Goal: Find specific page/section: Find specific page/section

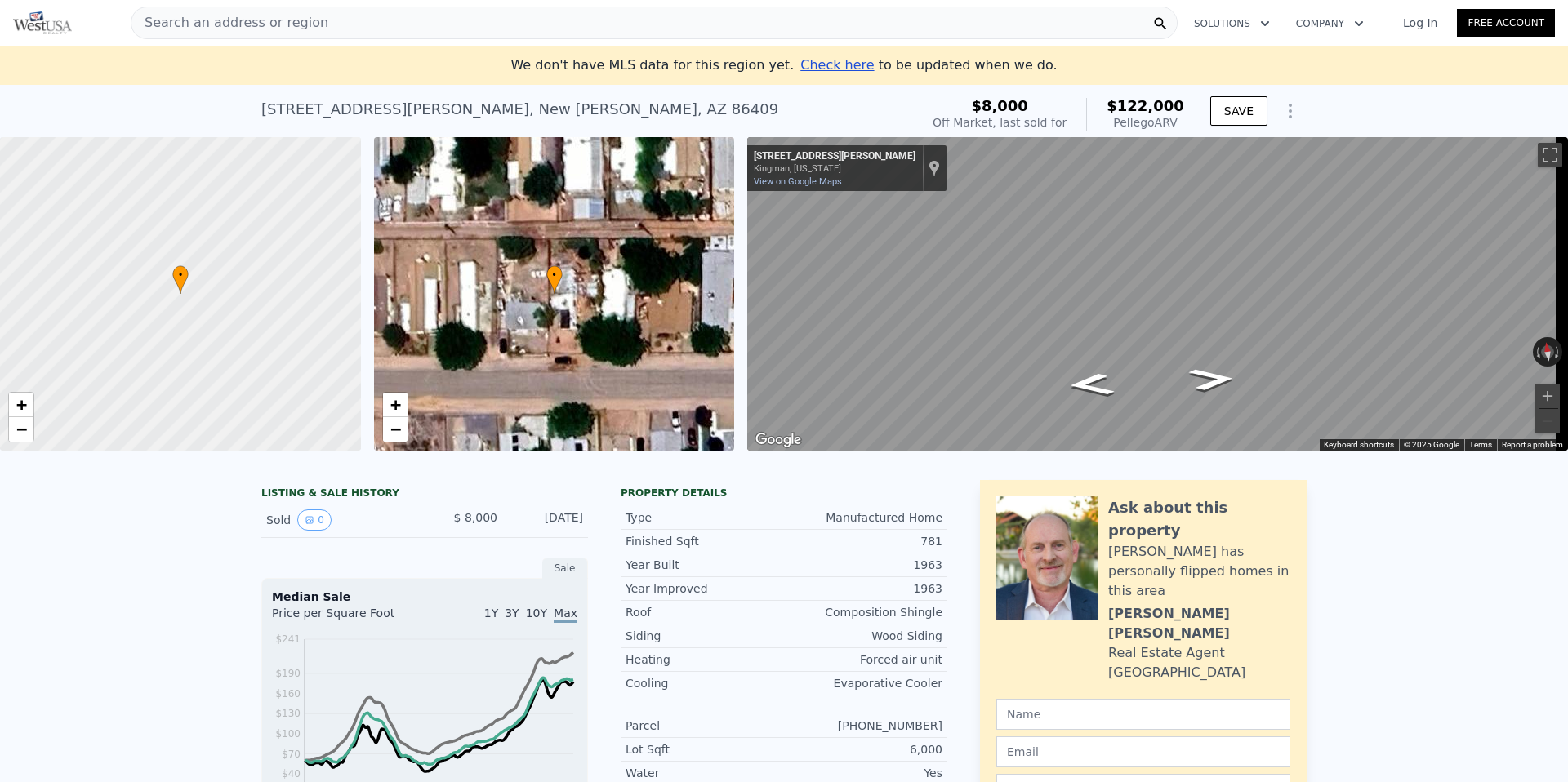
click at [686, 33] on div "Search an address or region" at bounding box center [655, 23] width 1047 height 33
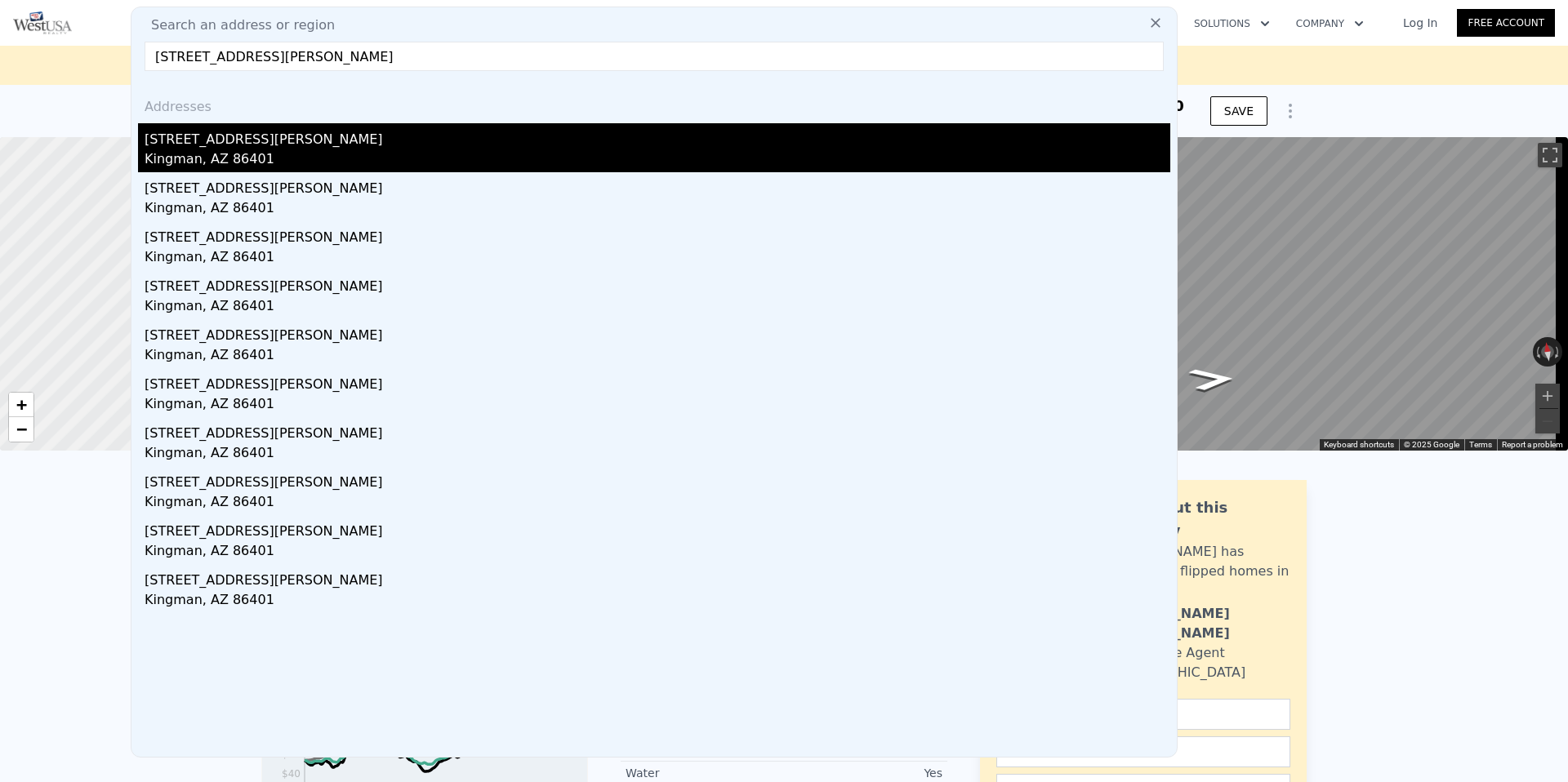
type input "3364 Monte Moro St, Kingman, AZ 86401"
click at [246, 139] on div "3364 Monte Moro St" at bounding box center [657, 136] width 1026 height 27
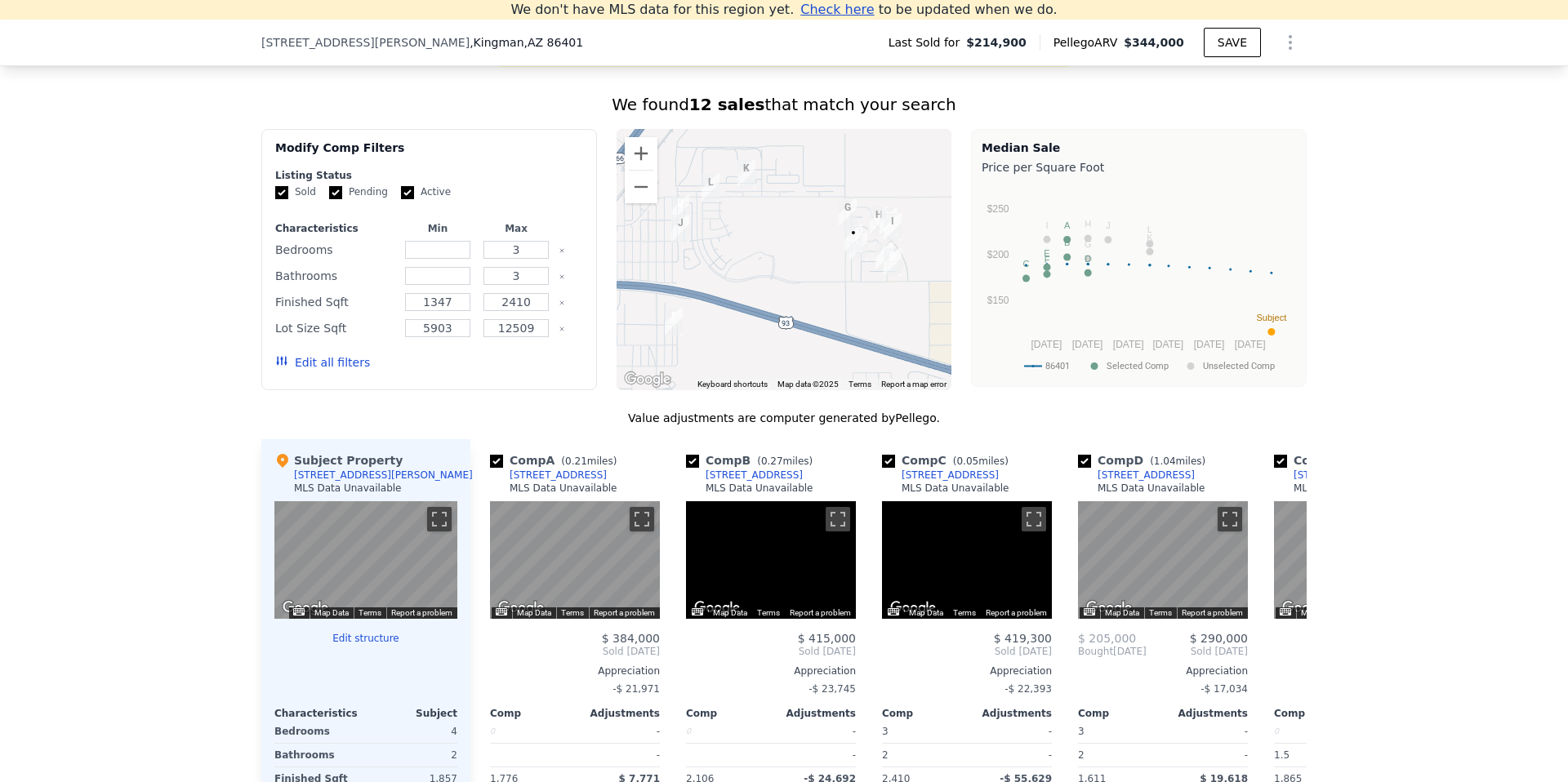
scroll to position [1569, 0]
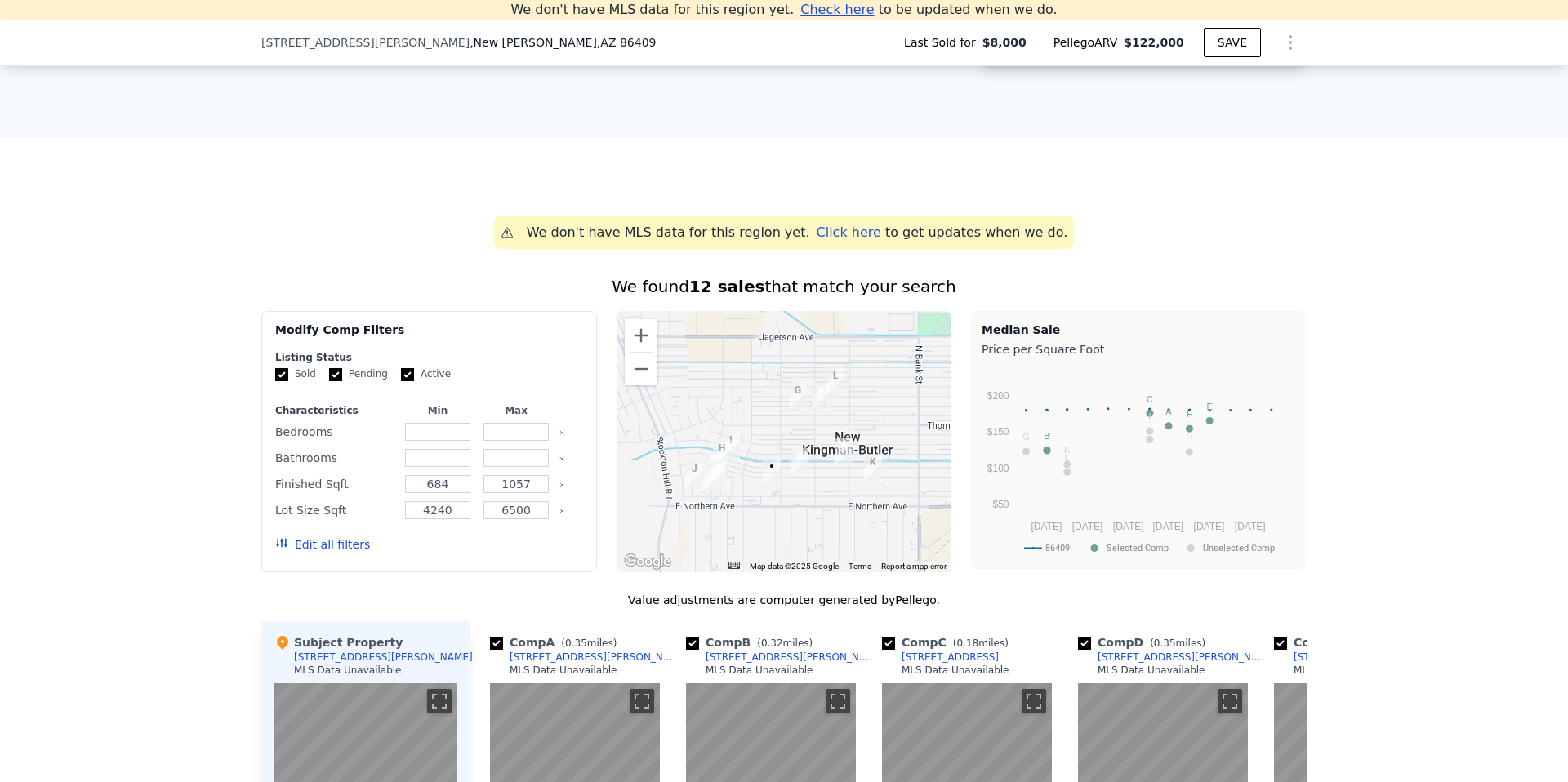
scroll to position [1339, 0]
